Goal: Check status: Check status

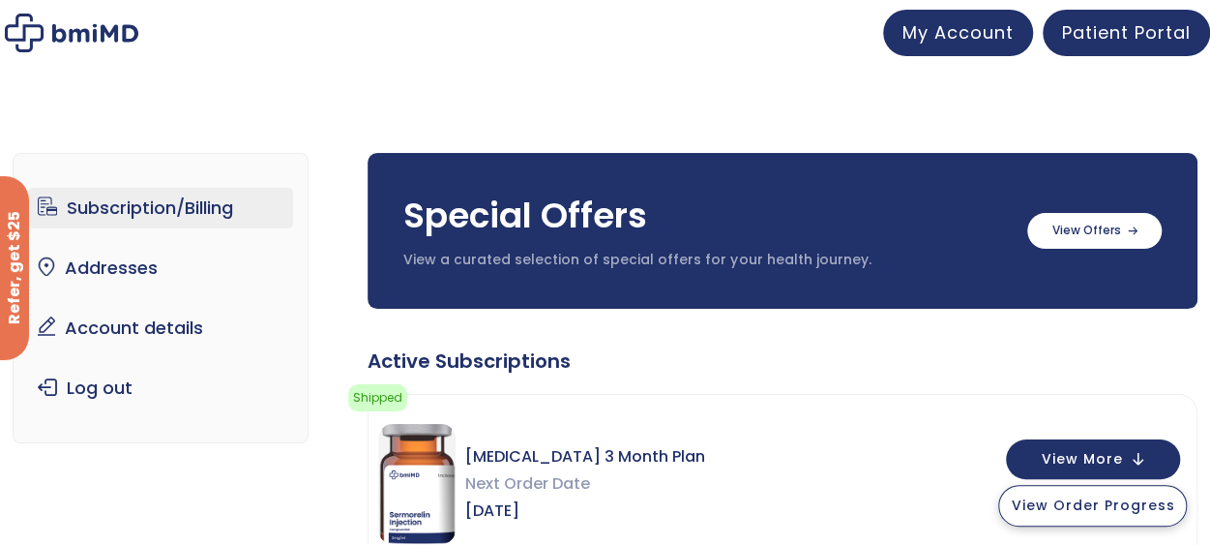
click at [1155, 508] on span "View Order Progress" at bounding box center [1092, 504] width 163 height 19
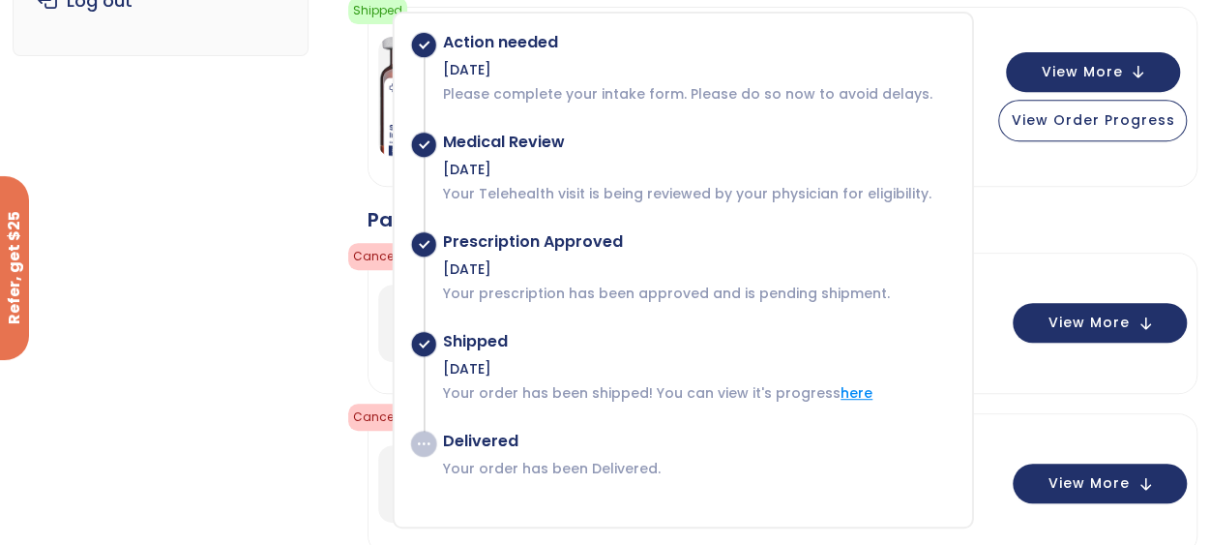
scroll to position [387, 0]
click at [846, 390] on link "here" at bounding box center [857, 392] width 32 height 19
